Goal: Navigation & Orientation: Find specific page/section

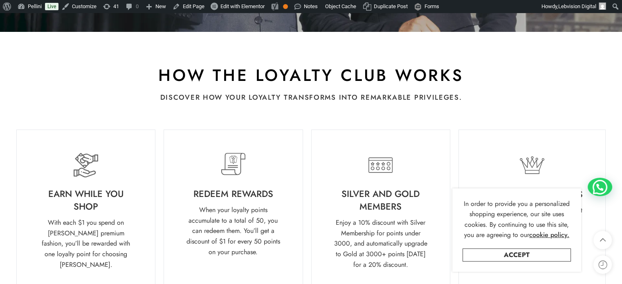
scroll to position [368, 0]
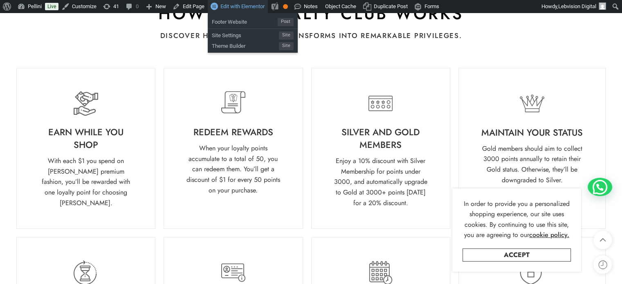
click at [240, 6] on span "Edit with Elementor" at bounding box center [242, 6] width 44 height 6
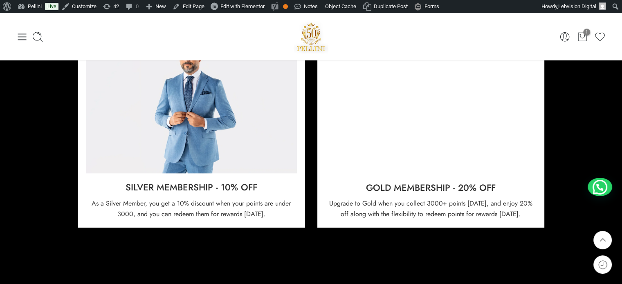
scroll to position [776, 0]
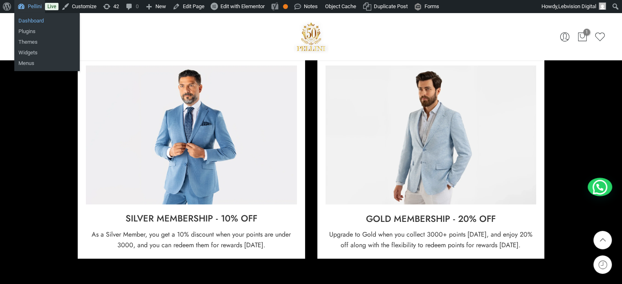
drag, startPoint x: 34, startPoint y: 18, endPoint x: 41, endPoint y: 17, distance: 7.4
click at [34, 18] on link "Dashboard" at bounding box center [46, 21] width 65 height 11
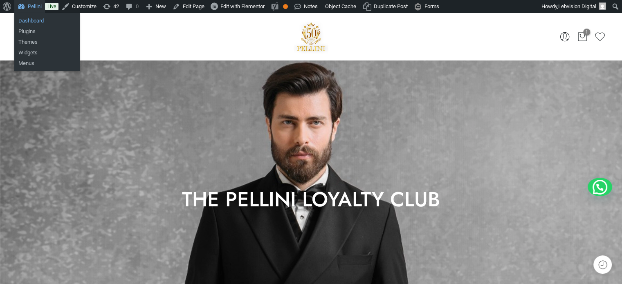
click at [34, 21] on link "Dashboard" at bounding box center [46, 21] width 65 height 11
